Goal: Answer question/provide support: Share knowledge or assist other users

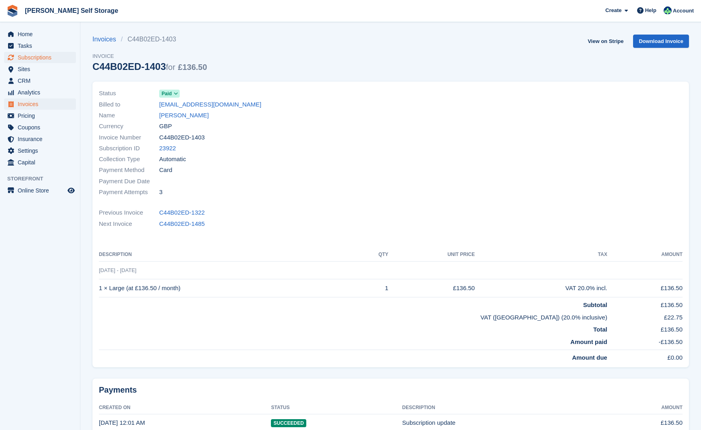
drag, startPoint x: 49, startPoint y: 54, endPoint x: 63, endPoint y: 56, distance: 14.2
click at [48, 54] on span "Subscriptions" at bounding box center [42, 57] width 48 height 11
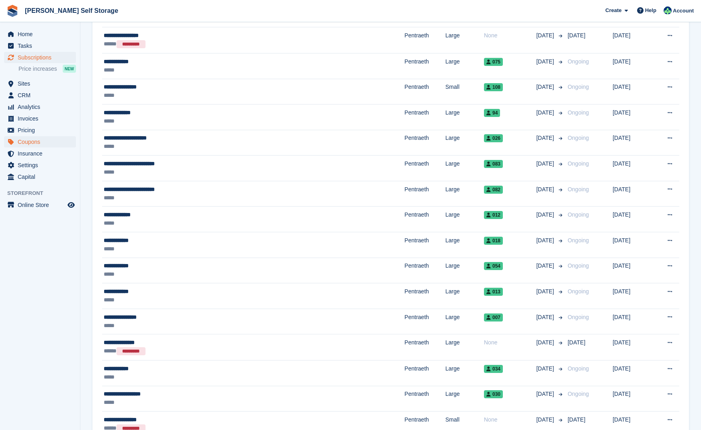
scroll to position [496, 0]
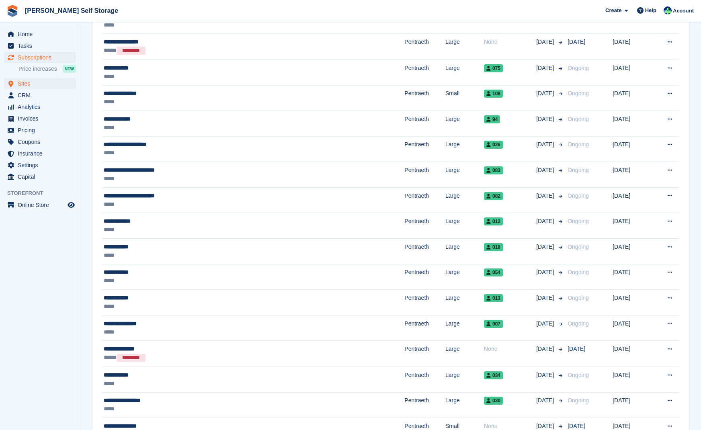
drag, startPoint x: 28, startPoint y: 82, endPoint x: 62, endPoint y: 80, distance: 34.2
click at [28, 82] on span "Sites" at bounding box center [42, 83] width 48 height 11
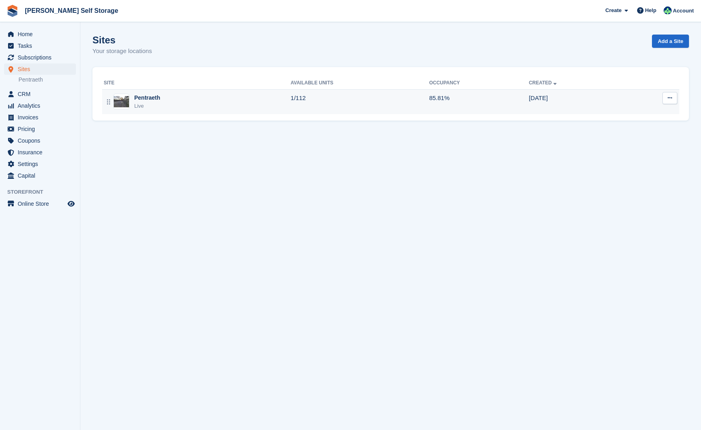
click at [145, 96] on div "Pentraeth" at bounding box center [147, 98] width 26 height 8
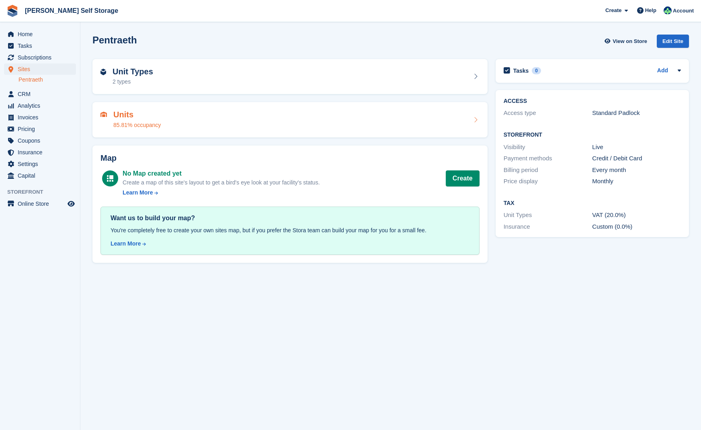
click at [118, 114] on h2 "Units" at bounding box center [136, 114] width 47 height 9
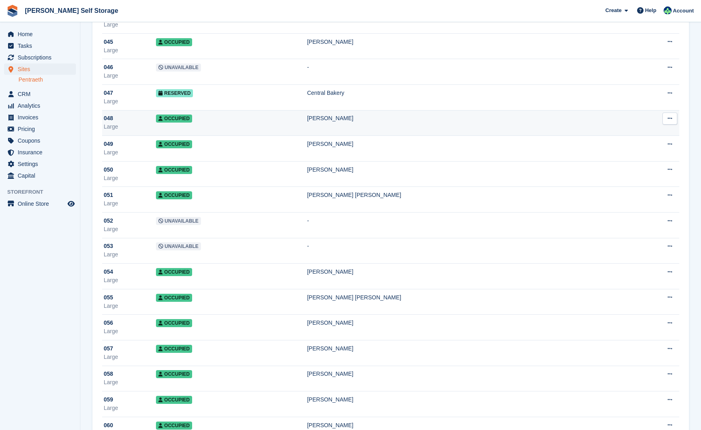
scroll to position [1192, 0]
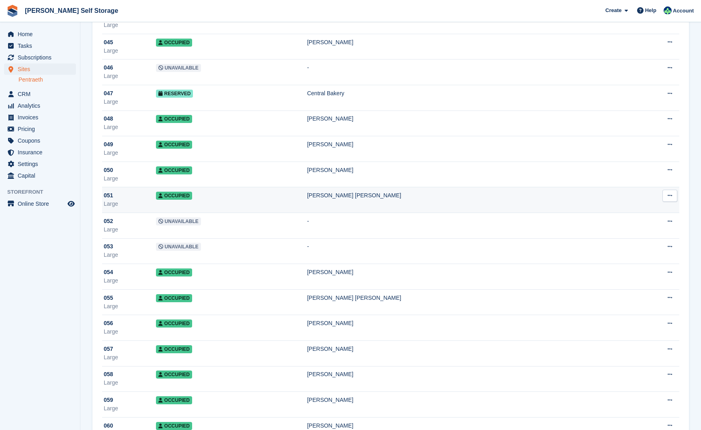
click at [174, 197] on span "Occupied" at bounding box center [174, 196] width 36 height 8
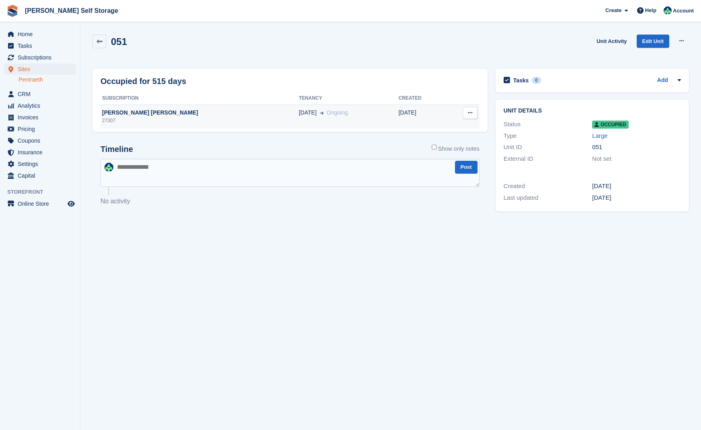
click at [129, 112] on div "[PERSON_NAME] [PERSON_NAME]" at bounding box center [199, 113] width 198 height 8
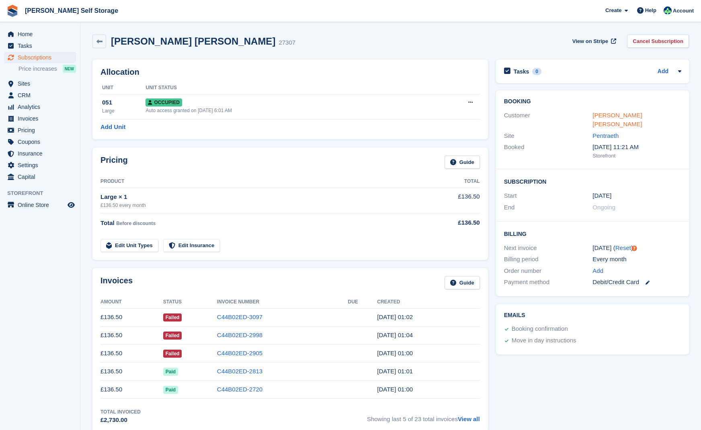
click at [614, 115] on link "[PERSON_NAME] [PERSON_NAME]" at bounding box center [616, 120] width 49 height 16
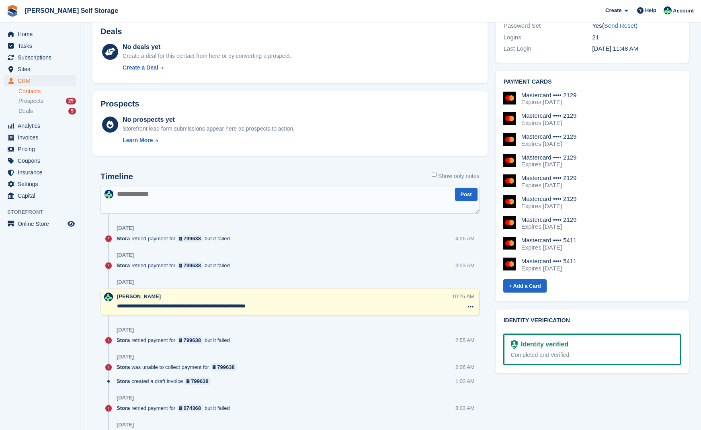
scroll to position [301, 0]
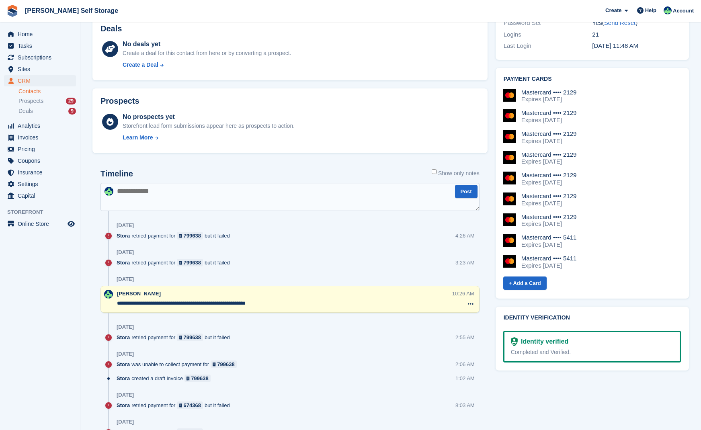
click at [263, 198] on textarea at bounding box center [289, 197] width 379 height 28
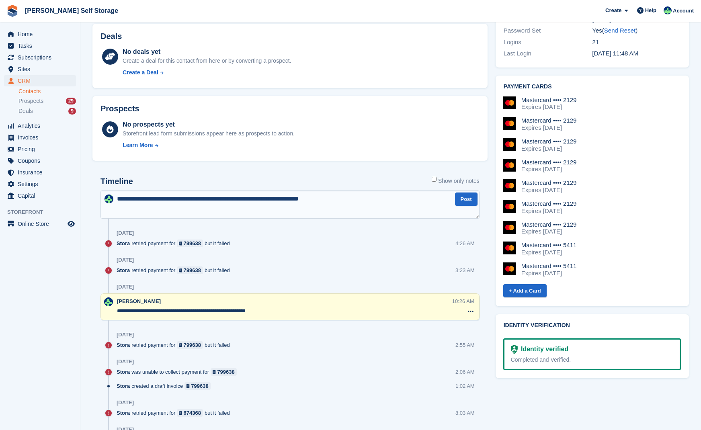
scroll to position [291, 0]
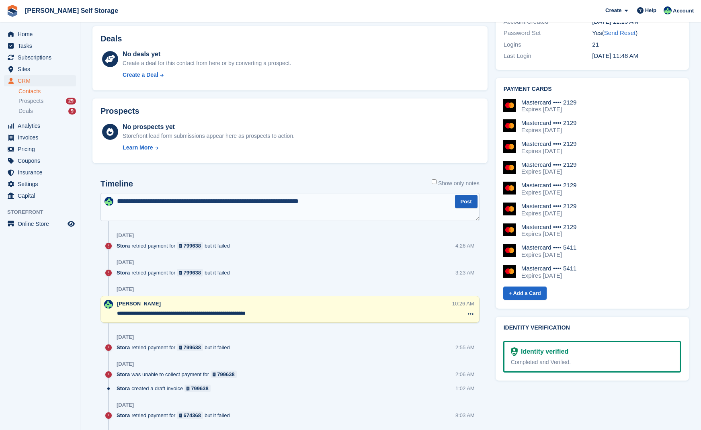
type textarea "**********"
click at [468, 202] on button "Post" at bounding box center [466, 201] width 23 height 13
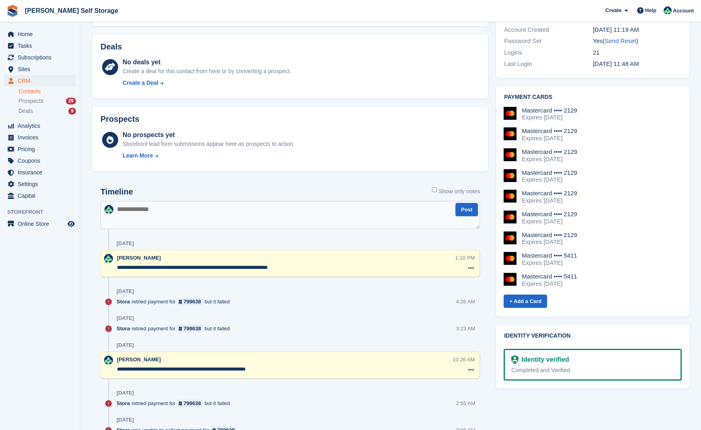
scroll to position [283, 0]
click at [29, 57] on span "Subscriptions" at bounding box center [42, 57] width 48 height 11
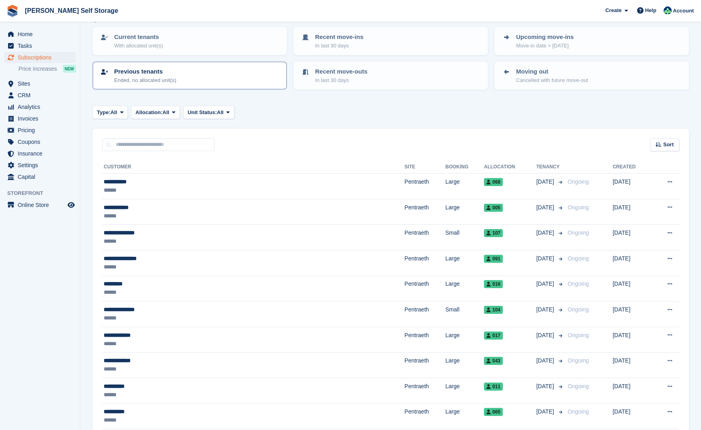
scroll to position [43, 0]
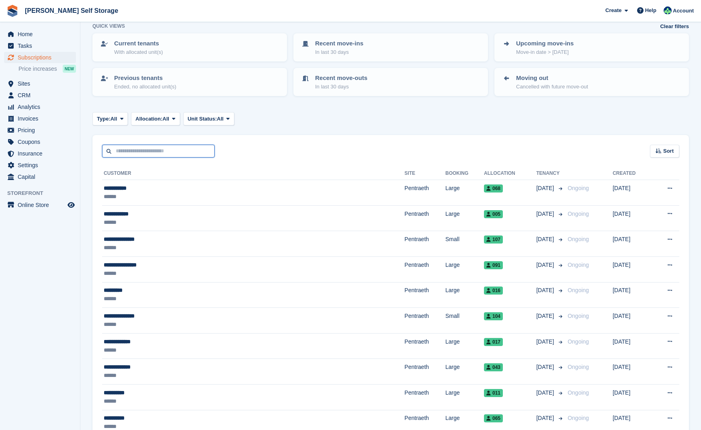
click at [122, 148] on input "text" at bounding box center [158, 151] width 113 height 13
type input "******"
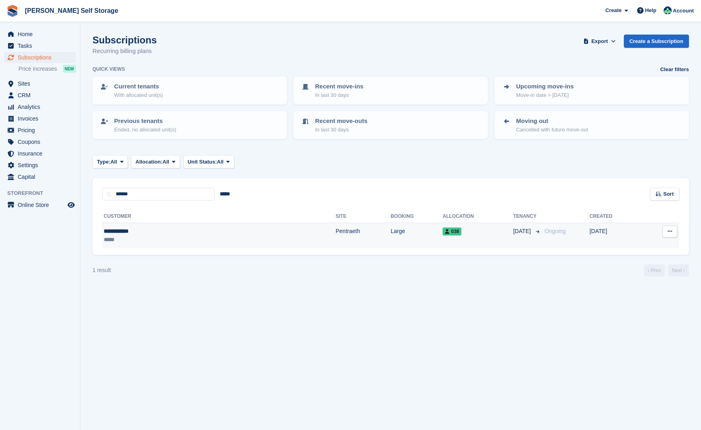
click at [336, 231] on td "Pentraeth" at bounding box center [363, 235] width 55 height 25
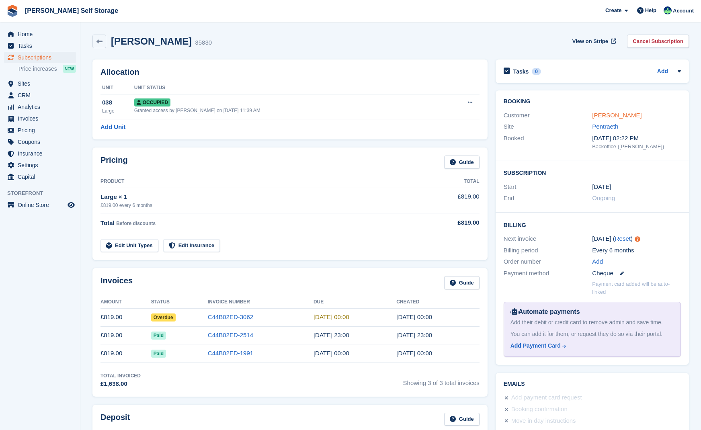
scroll to position [0, 0]
click at [606, 113] on link "[PERSON_NAME]" at bounding box center [616, 115] width 49 height 7
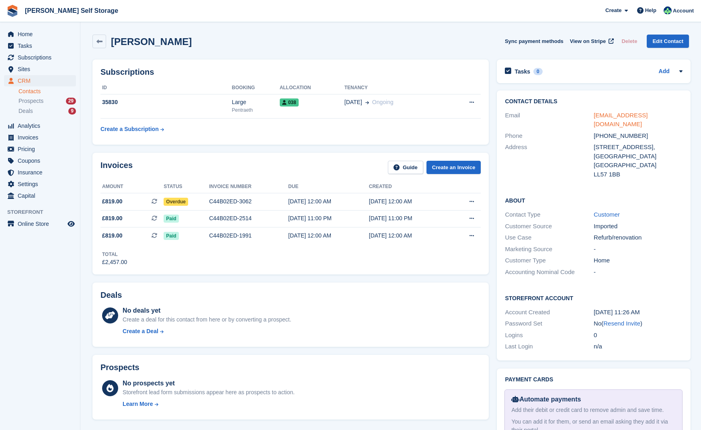
click at [595, 116] on link "[EMAIL_ADDRESS][DOMAIN_NAME]" at bounding box center [621, 120] width 54 height 16
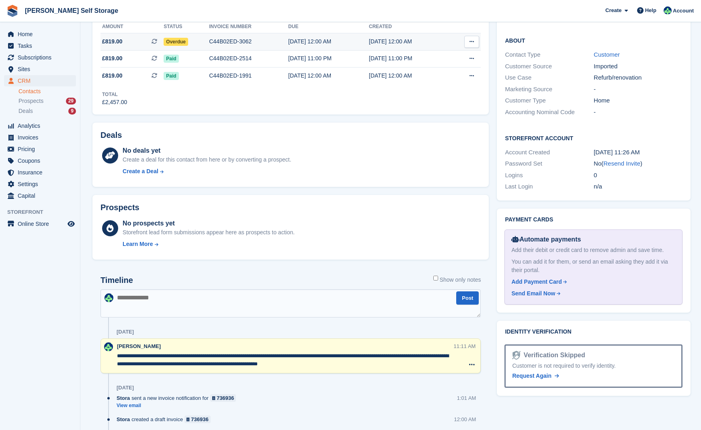
scroll to position [161, 0]
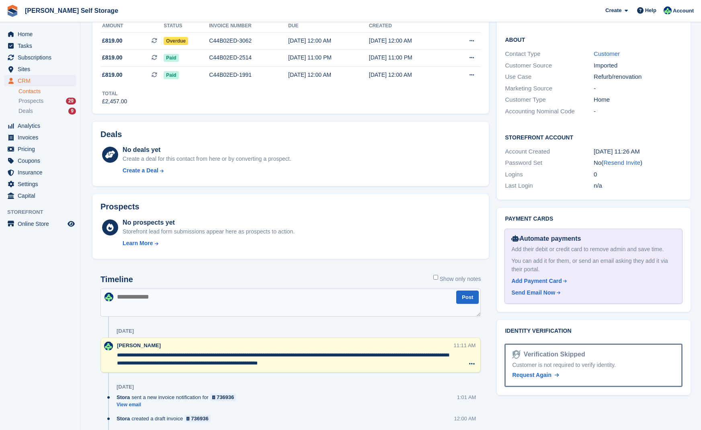
click at [168, 300] on textarea at bounding box center [290, 303] width 380 height 28
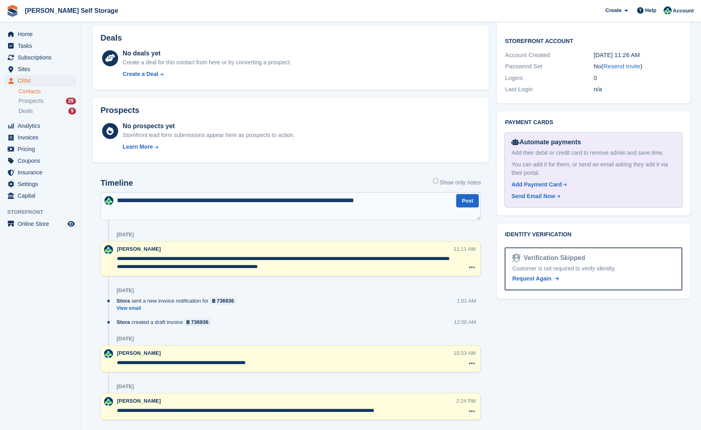
scroll to position [258, 0]
type textarea "**********"
drag, startPoint x: 464, startPoint y: 200, endPoint x: 457, endPoint y: 193, distance: 9.4
click at [464, 200] on button "Post" at bounding box center [467, 200] width 23 height 13
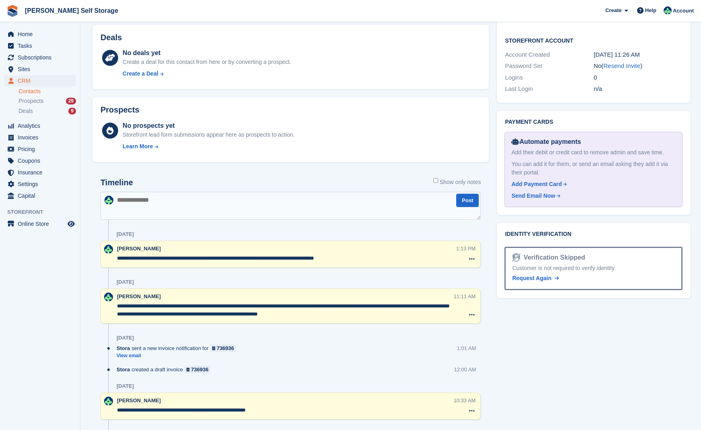
click at [126, 201] on textarea at bounding box center [290, 206] width 380 height 28
type textarea "**********"
